Goal: Task Accomplishment & Management: Use online tool/utility

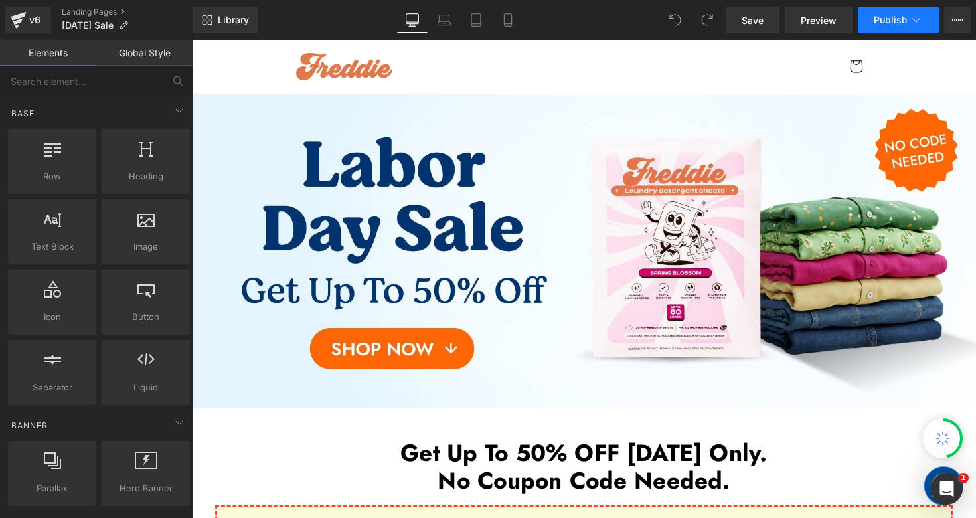
click at [899, 20] on span "Publish" at bounding box center [889, 20] width 33 height 11
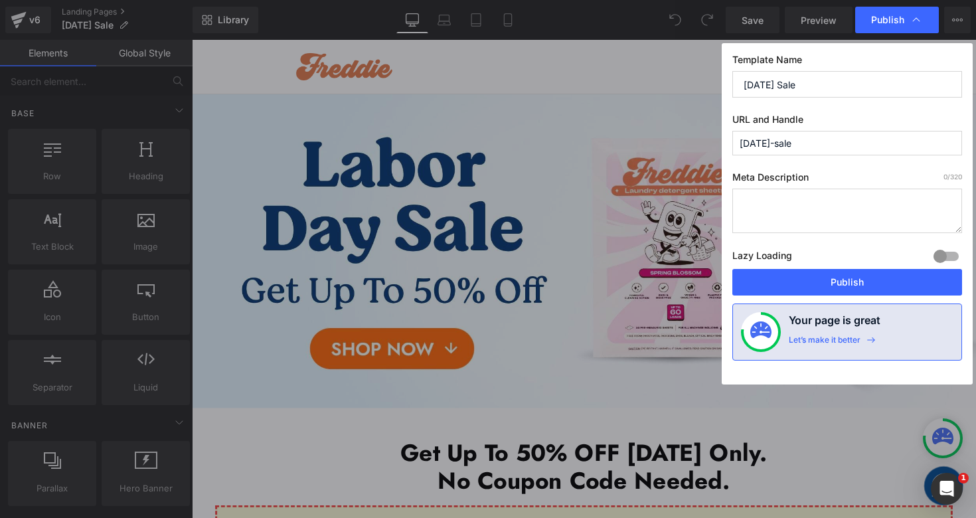
click at [824, 150] on input "[DATE]-sale" at bounding box center [847, 143] width 230 height 25
type input "[DATE]-sale-d"
click at [764, 283] on button "Publish" at bounding box center [847, 282] width 230 height 27
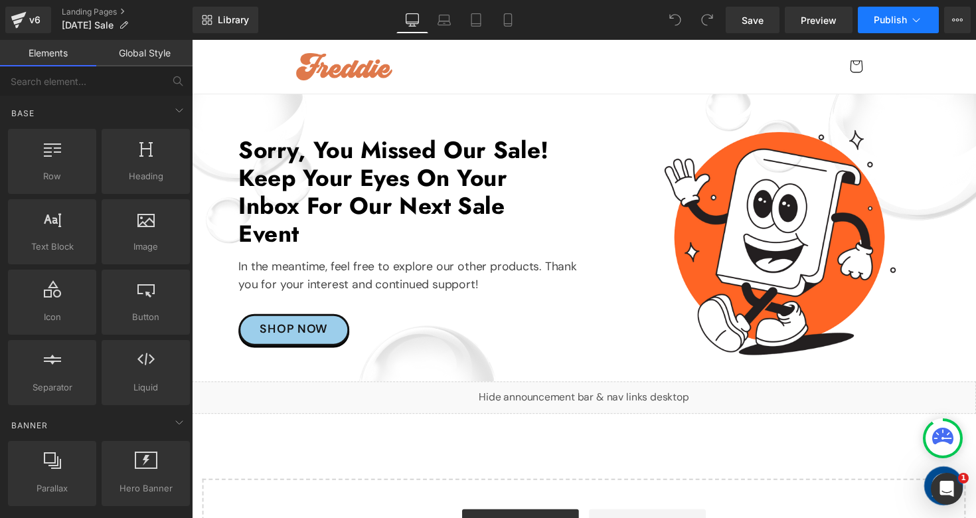
click at [889, 13] on button "Publish" at bounding box center [898, 20] width 81 height 27
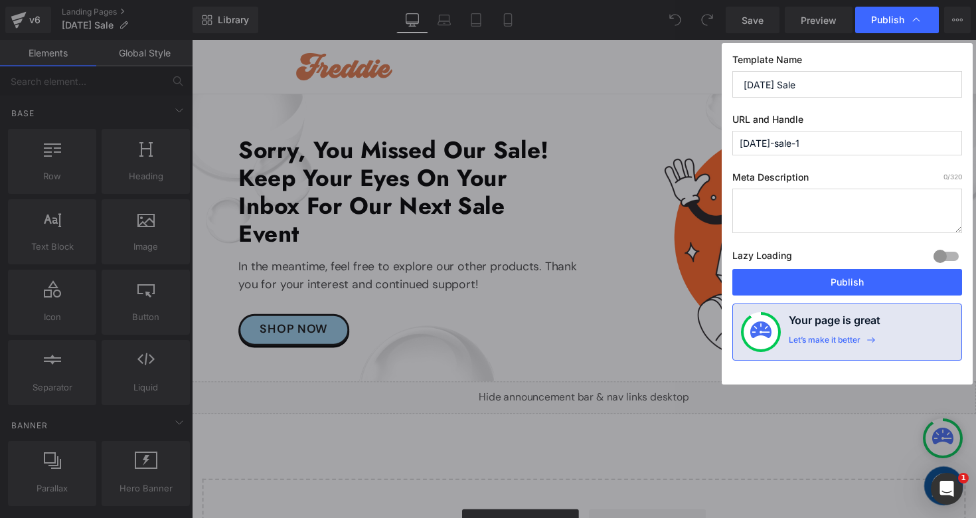
click at [838, 143] on input "labor-day-sale-1" at bounding box center [847, 143] width 230 height 25
type input "[DATE]-sale"
click at [780, 273] on button "Publish" at bounding box center [847, 282] width 230 height 27
